Goal: Information Seeking & Learning: Learn about a topic

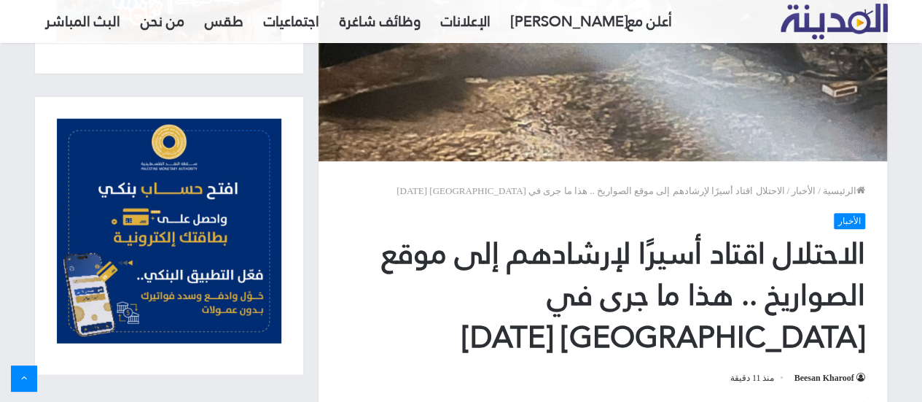
scroll to position [427, 0]
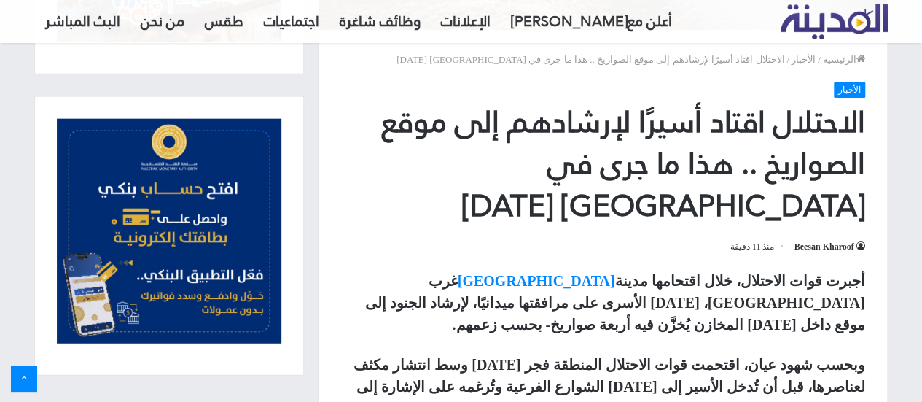
click at [777, 273] on strong "أجبرت قوات الاحتلال، خلال اقتحامها مدينة [GEOGRAPHIC_DATA] غرب [GEOGRAPHIC_DATA…" at bounding box center [614, 303] width 499 height 60
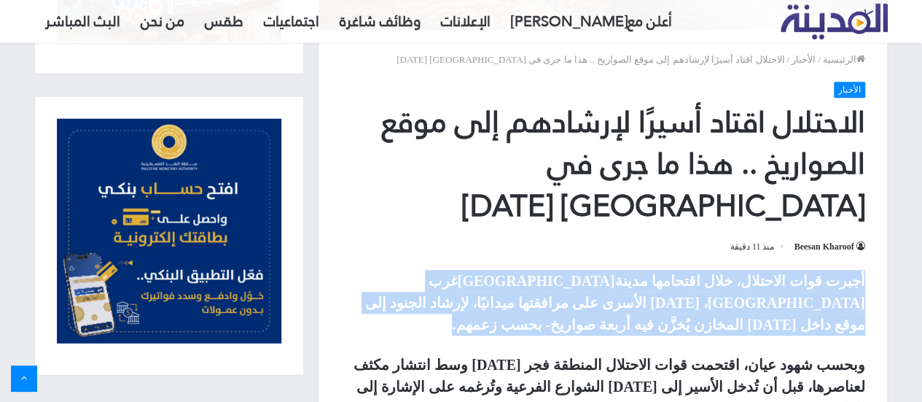
click at [777, 273] on strong "أجبرت قوات الاحتلال، خلال اقتحامها مدينة [GEOGRAPHIC_DATA] غرب [GEOGRAPHIC_DATA…" at bounding box center [614, 303] width 499 height 60
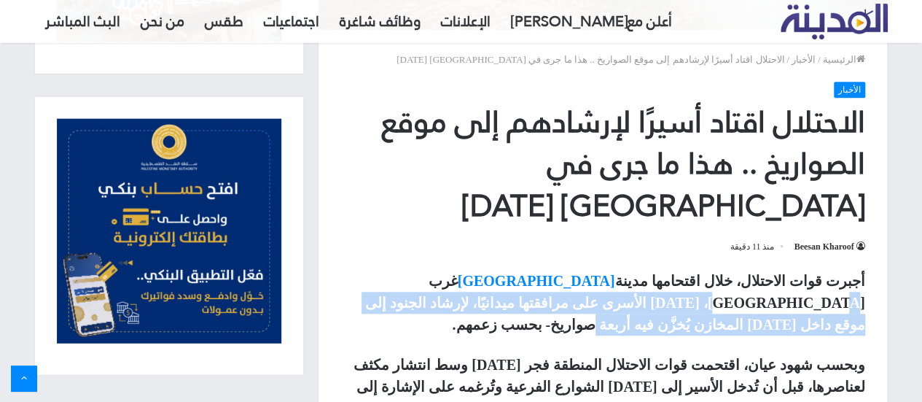
drag, startPoint x: 534, startPoint y: 270, endPoint x: 546, endPoint y: 230, distance: 42.7
click at [546, 270] on p "أجبرت قوات الاحتلال، خلال اقتحامها مدينة [GEOGRAPHIC_DATA] غرب [GEOGRAPHIC_DATA…" at bounding box center [602, 303] width 525 height 66
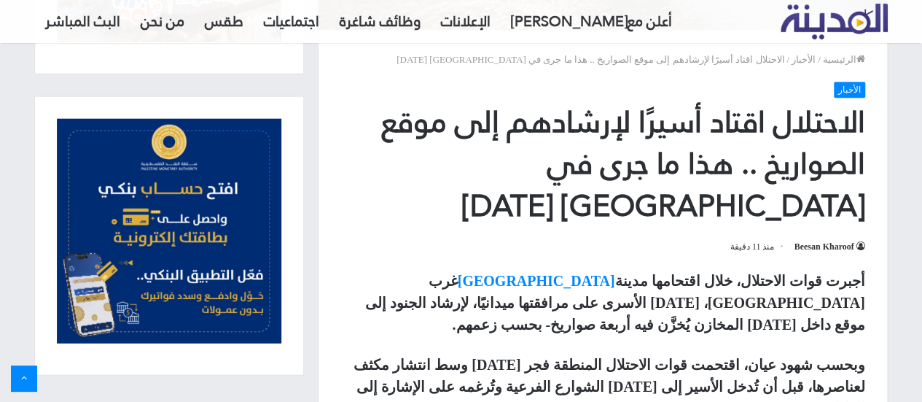
click at [546, 270] on p "أجبرت قوات الاحتلال، خلال اقتحامها مدينة [GEOGRAPHIC_DATA] غرب [GEOGRAPHIC_DATA…" at bounding box center [602, 303] width 525 height 66
drag, startPoint x: 546, startPoint y: 230, endPoint x: 464, endPoint y: 279, distance: 95.5
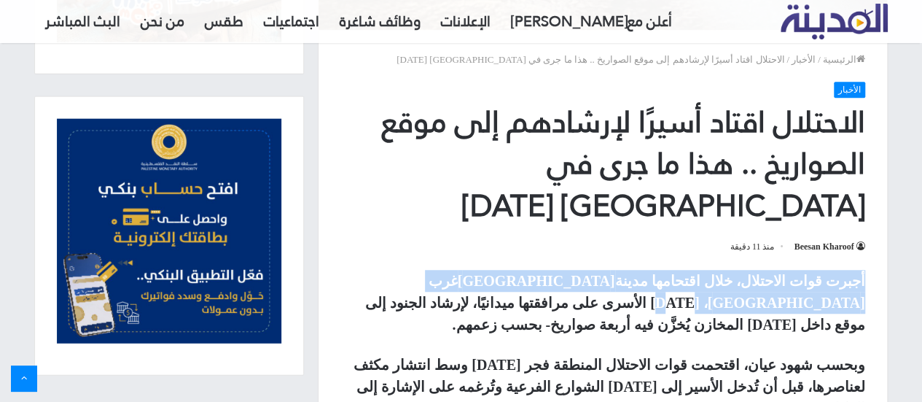
drag, startPoint x: 509, startPoint y: 247, endPoint x: 518, endPoint y: 219, distance: 29.3
click at [518, 219] on article "الرئيسية / الأخبار / الاحتلال اقتاد أسيرًا لإرشادهم إلى موقع الصواريخ .. هذا ما…" at bounding box center [603, 333] width 570 height 1293
click at [518, 219] on header "الرئيسية / الأخبار / الاحتلال اقتاد أسيرًا لإرشادهم إلى موقع الصواريخ .. هذا ما…" at bounding box center [603, 150] width 569 height 240
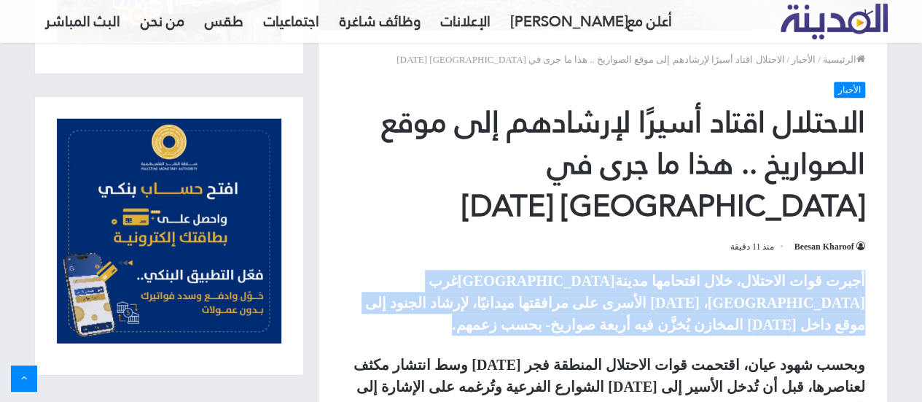
drag, startPoint x: 518, startPoint y: 219, endPoint x: 478, endPoint y: 262, distance: 58.8
click at [478, 262] on article "الرئيسية / الأخبار / الاحتلال اقتاد أسيرًا لإرشادهم إلى موقع الصواريخ .. هذا ما…" at bounding box center [603, 333] width 570 height 1293
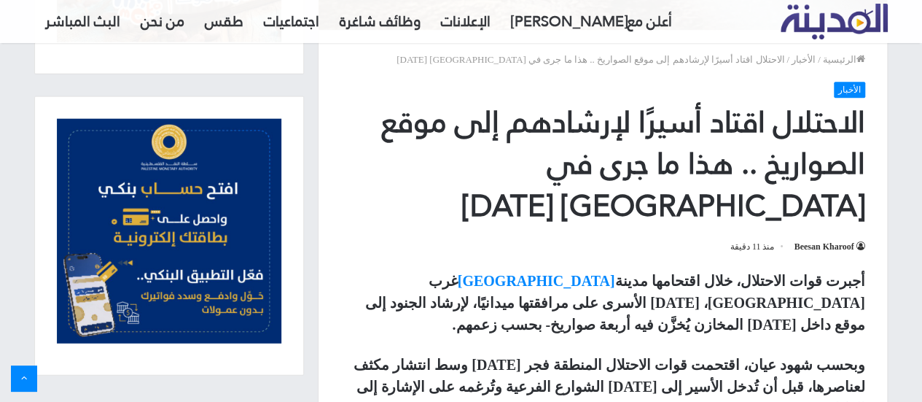
click at [478, 270] on p "أجبرت قوات الاحتلال، خلال اقتحامها مدينة [GEOGRAPHIC_DATA] غرب [GEOGRAPHIC_DATA…" at bounding box center [602, 303] width 525 height 66
click at [566, 357] on strong "وبحسب شهود عيان، اقتحمت قوات الاحتلال المنطقة فجر [DATE] وسط انتشار مكثف لعناصر…" at bounding box center [609, 387] width 511 height 60
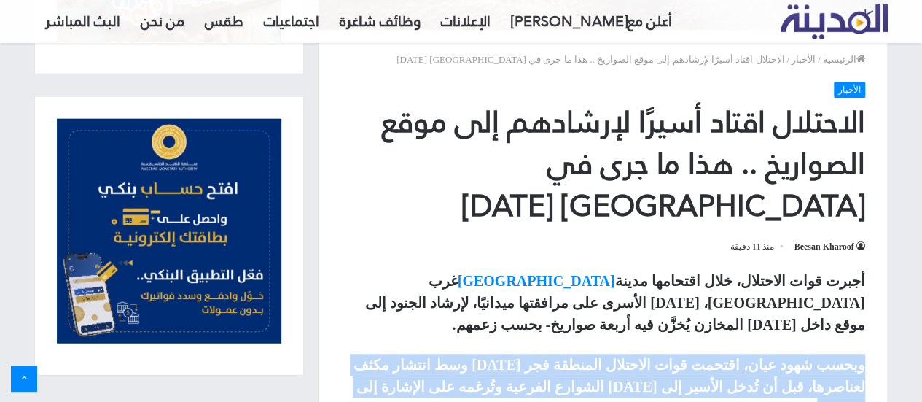
click at [566, 357] on strong "وبحسب شهود عيان، اقتحمت قوات الاحتلال المنطقة فجر [DATE] وسط انتشار مكثف لعناصر…" at bounding box center [609, 387] width 511 height 60
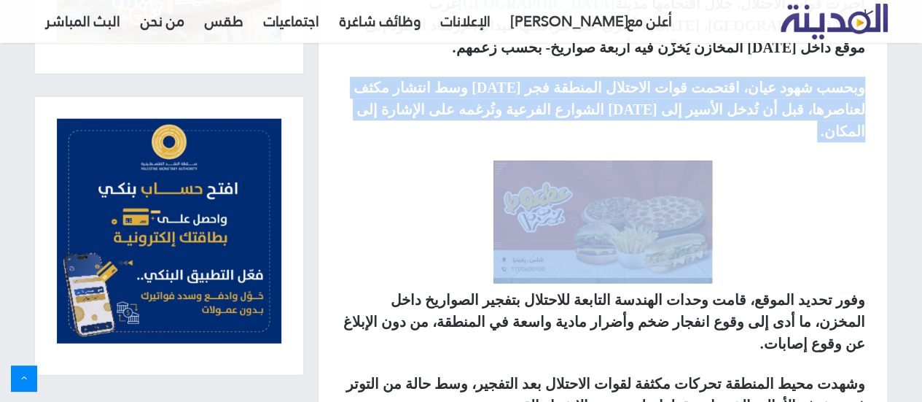
scroll to position [706, 0]
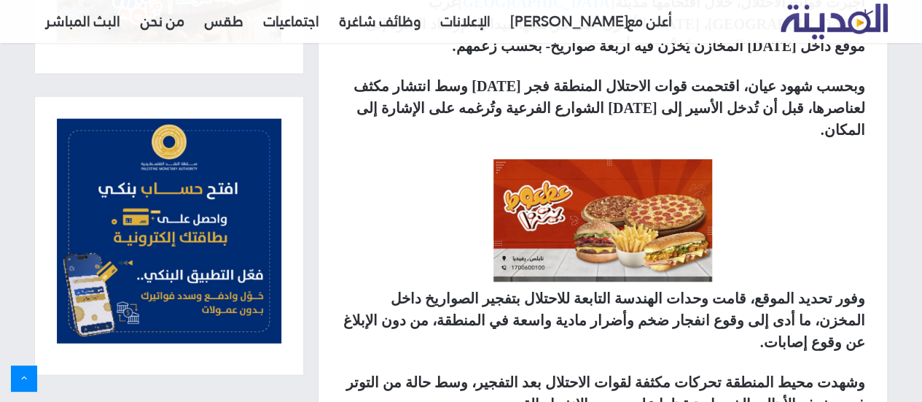
click at [567, 371] on p "وشهدت محيط المنطقة تحركات مكثفة لقوات الاحتلال بعد التفجير، وسط حالة من التوتر …" at bounding box center [602, 393] width 525 height 44
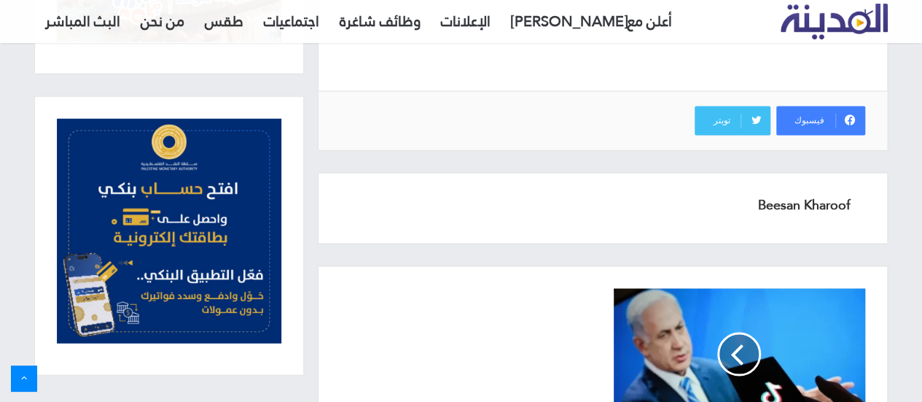
scroll to position [1259, 0]
